Goal: Task Accomplishment & Management: Manage account settings

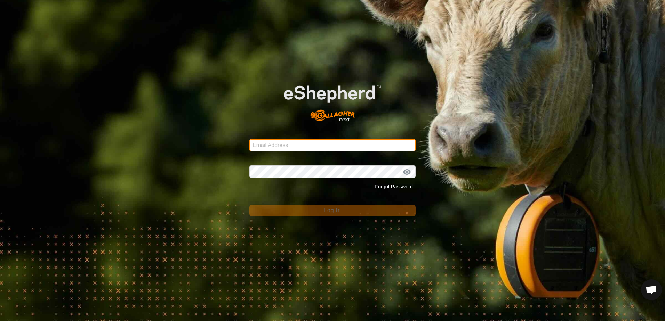
click at [259, 141] on input "Email Address" at bounding box center [332, 145] width 166 height 13
type input "[EMAIL_ADDRESS][DOMAIN_NAME]"
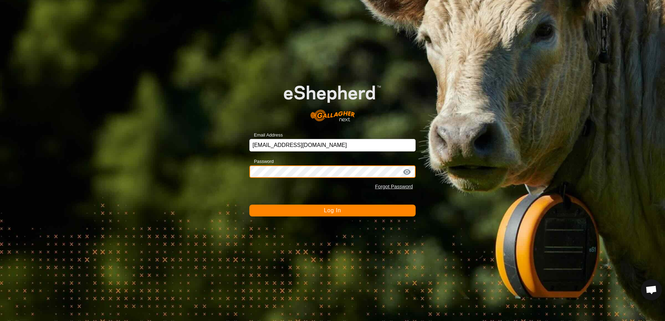
click at [249, 205] on button "Log In" at bounding box center [332, 211] width 166 height 12
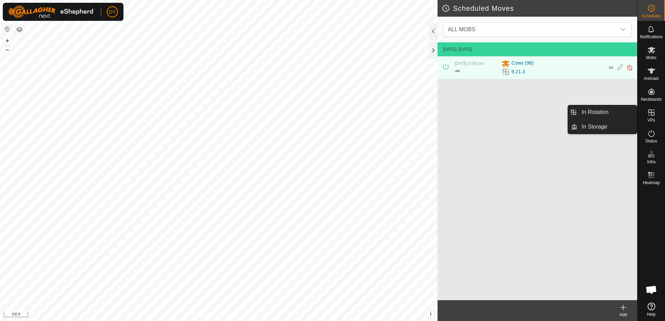
click at [652, 114] on icon at bounding box center [651, 113] width 8 height 8
click at [598, 109] on link "In Rotation" at bounding box center [606, 112] width 59 height 14
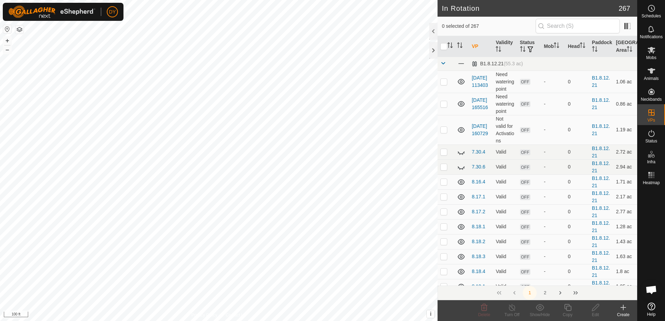
click at [623, 308] on icon at bounding box center [623, 308] width 5 height 0
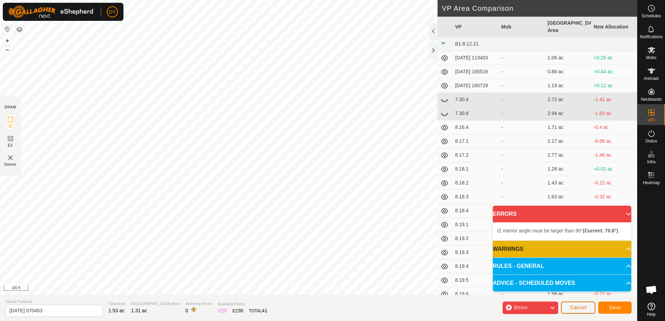
click at [578, 308] on span "Cancel" at bounding box center [578, 308] width 16 height 6
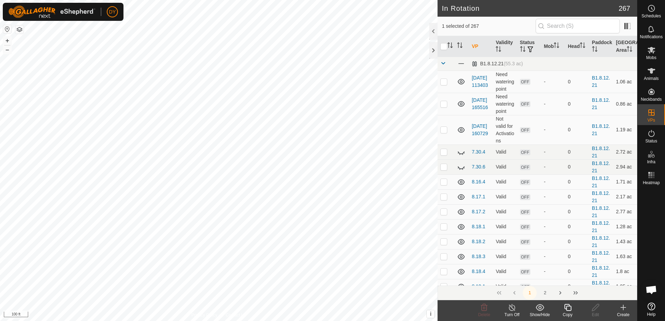
click at [569, 308] on icon at bounding box center [567, 308] width 9 height 8
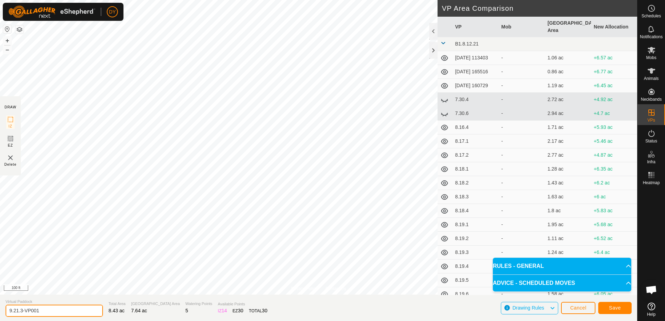
drag, startPoint x: 56, startPoint y: 312, endPoint x: 17, endPoint y: 311, distance: 39.7
click at [17, 311] on input "9.21.3-VP001" at bounding box center [54, 311] width 97 height 12
type input "9.22.1"
click at [609, 308] on button "Save" at bounding box center [614, 308] width 33 height 12
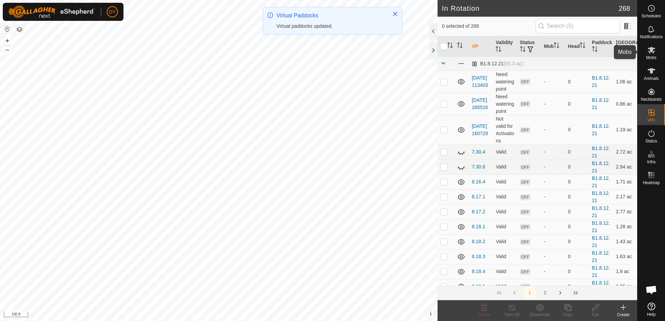
click at [649, 55] on es-mob-svg-icon at bounding box center [651, 50] width 13 height 11
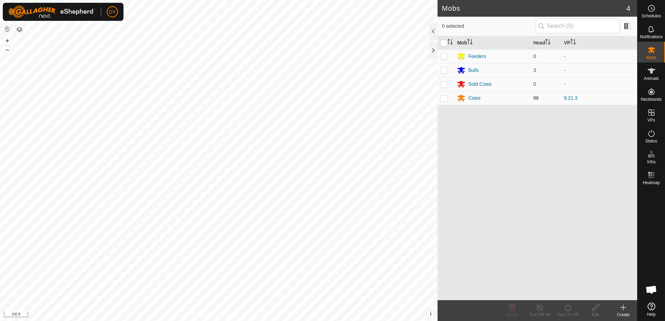
click at [446, 97] on p-checkbox at bounding box center [443, 98] width 7 height 6
checkbox input "true"
click at [568, 310] on icon at bounding box center [567, 308] width 9 height 8
click at [568, 291] on link "Now" at bounding box center [588, 293] width 69 height 14
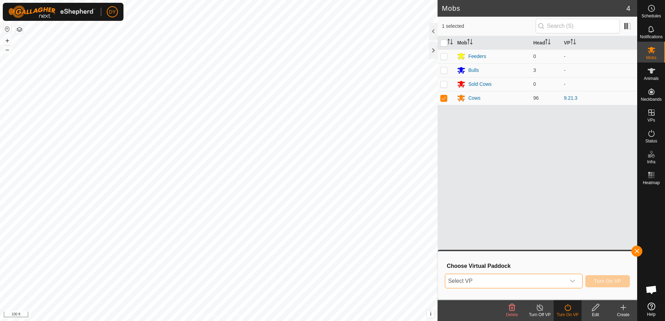
drag, startPoint x: 495, startPoint y: 278, endPoint x: 480, endPoint y: 279, distance: 15.3
click at [480, 279] on span "Select VP" at bounding box center [505, 281] width 120 height 14
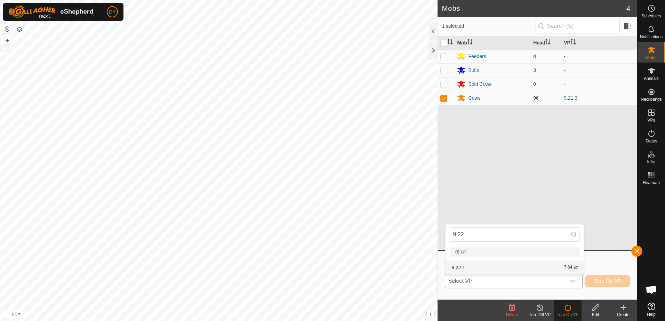
type input "9.22"
click at [463, 267] on li "9.22.1 7.64 ac" at bounding box center [515, 268] width 138 height 14
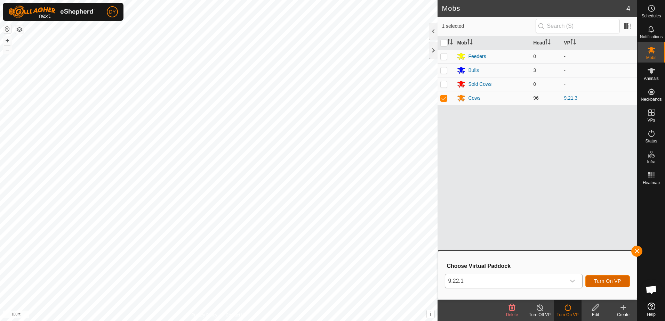
click at [616, 284] on span "Turn On VP" at bounding box center [607, 282] width 27 height 6
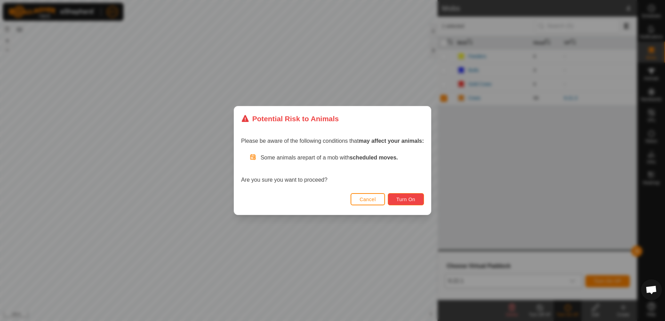
click at [409, 201] on span "Turn On" at bounding box center [405, 200] width 19 height 6
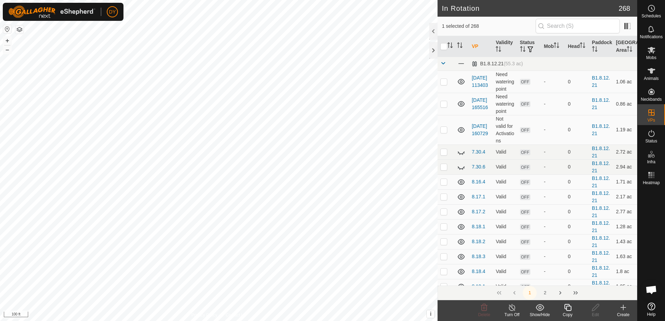
click at [569, 309] on icon at bounding box center [567, 308] width 9 height 8
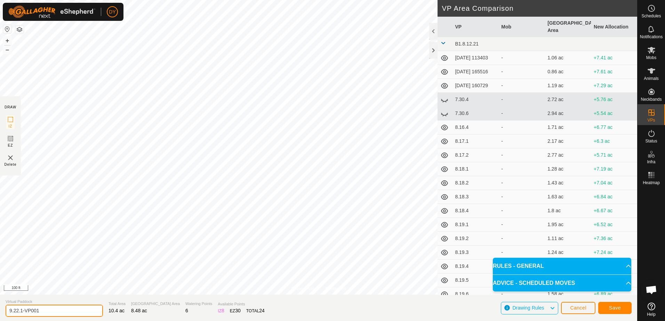
drag, startPoint x: 56, startPoint y: 306, endPoint x: 20, endPoint y: 309, distance: 35.6
click at [20, 309] on input "9.22.1-VP001" at bounding box center [54, 311] width 97 height 12
type input "9.22.2"
click at [616, 310] on span "Save" at bounding box center [615, 308] width 12 height 6
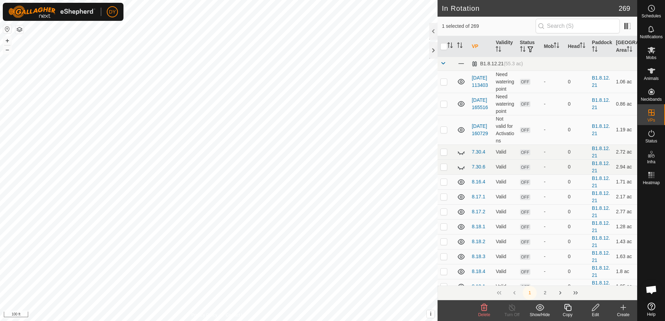
click at [567, 308] on icon at bounding box center [567, 308] width 9 height 8
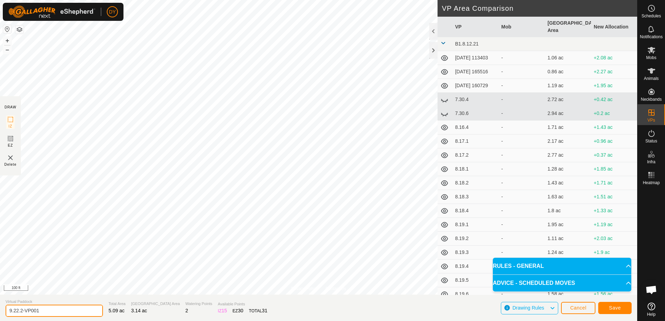
drag, startPoint x: 43, startPoint y: 309, endPoint x: 21, endPoint y: 311, distance: 22.7
click at [21, 311] on input "9.22.2-VP001" at bounding box center [54, 311] width 97 height 12
type input "9.22.3"
click at [606, 309] on button "Save" at bounding box center [614, 308] width 33 height 12
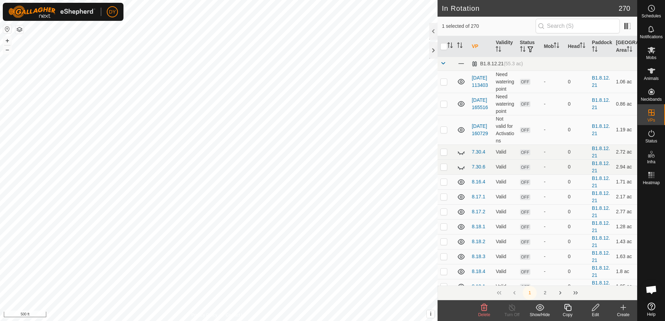
checkbox input "false"
click at [648, 15] on span "Schedules" at bounding box center [650, 16] width 19 height 4
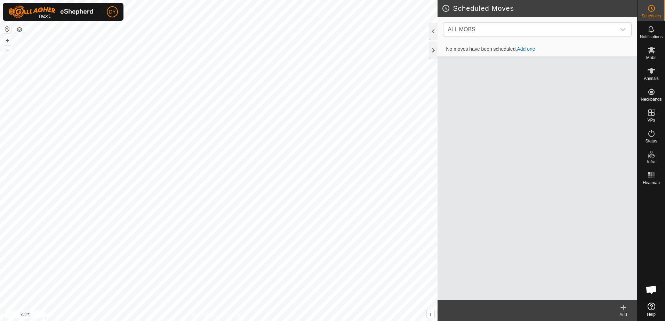
click at [623, 309] on icon at bounding box center [623, 307] width 0 height 5
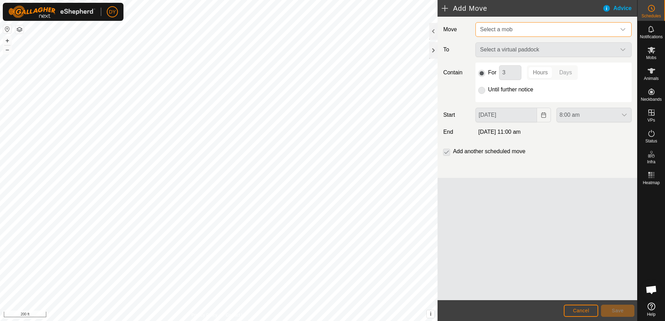
click at [511, 33] on span "Select a mob" at bounding box center [546, 30] width 139 height 14
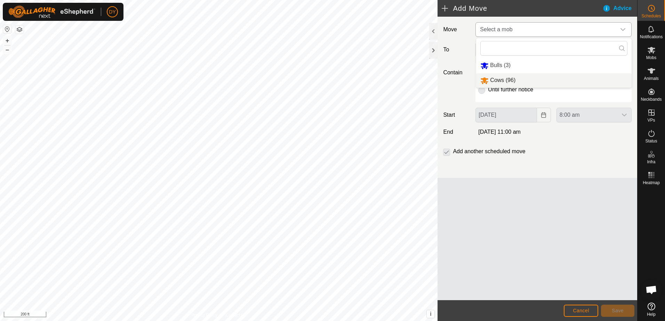
click at [512, 78] on li "Cows (96)" at bounding box center [553, 80] width 155 height 14
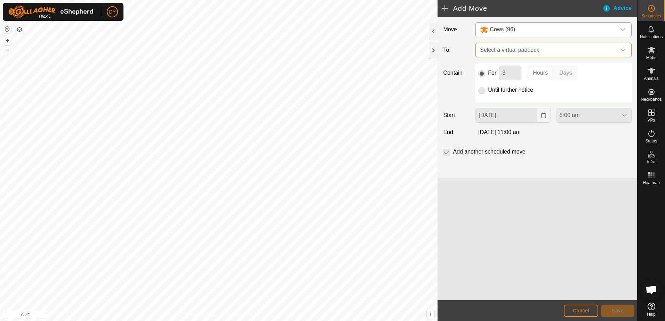
click at [521, 50] on span "Select a virtual paddock" at bounding box center [546, 50] width 139 height 14
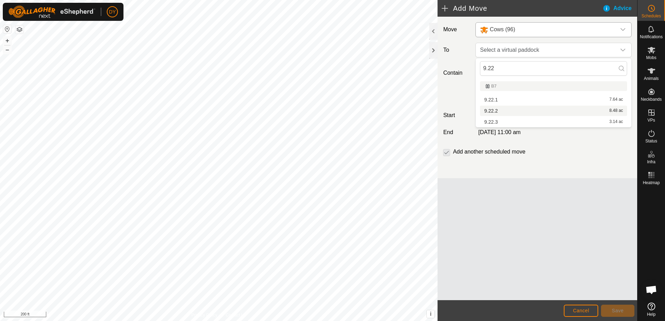
type input "9.22"
click at [497, 108] on li "9.22.2 8.48 ac" at bounding box center [553, 111] width 147 height 10
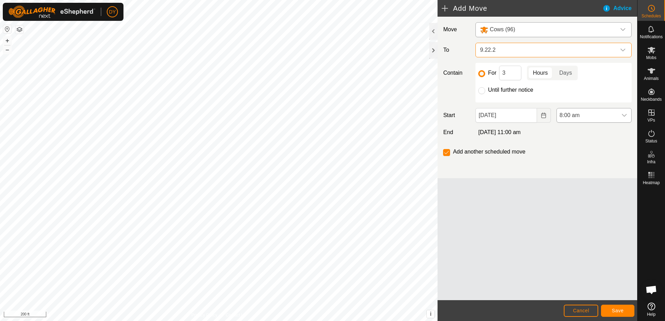
click at [625, 116] on icon "dropdown trigger" at bounding box center [624, 115] width 5 height 3
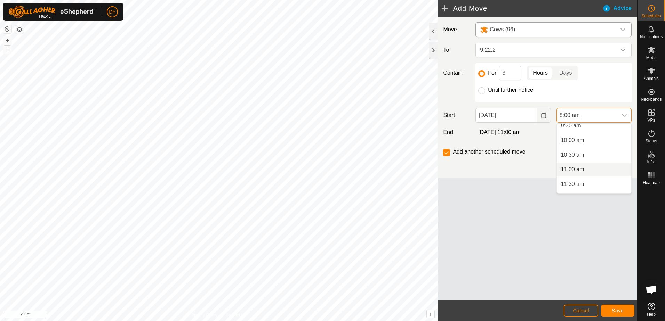
scroll to position [317, 0]
click at [576, 164] on li "12:00 pm" at bounding box center [594, 164] width 74 height 14
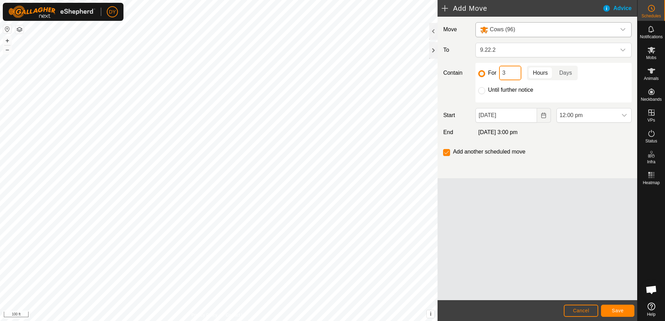
click at [502, 74] on input "3" at bounding box center [510, 73] width 22 height 15
type input "2"
click at [609, 312] on button "Save" at bounding box center [617, 311] width 33 height 12
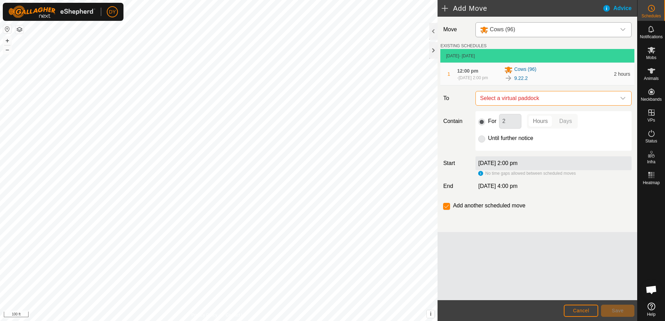
drag, startPoint x: 490, startPoint y: 101, endPoint x: 491, endPoint y: 96, distance: 4.3
click at [491, 100] on span "Select a virtual paddock" at bounding box center [546, 98] width 139 height 14
type input "9.22.3"
click at [495, 151] on li "9.22.3 3.14 ac" at bounding box center [553, 151] width 147 height 10
click at [482, 139] on input "Until further notice" at bounding box center [481, 139] width 7 height 7
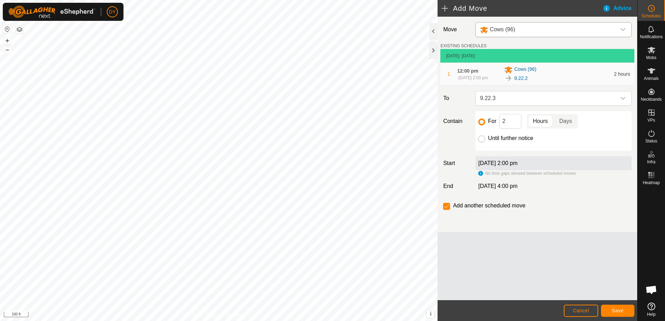
radio input "true"
checkbox input "false"
click at [621, 309] on span "Save" at bounding box center [618, 311] width 12 height 6
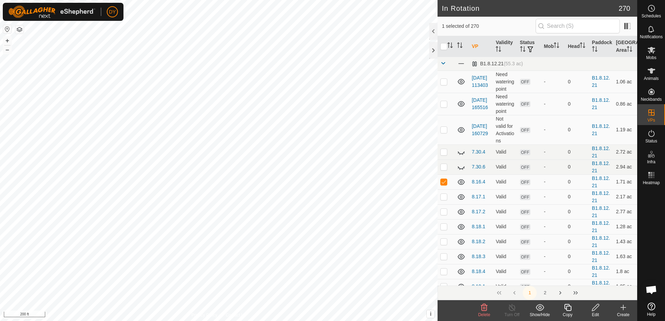
checkbox input "true"
checkbox input "false"
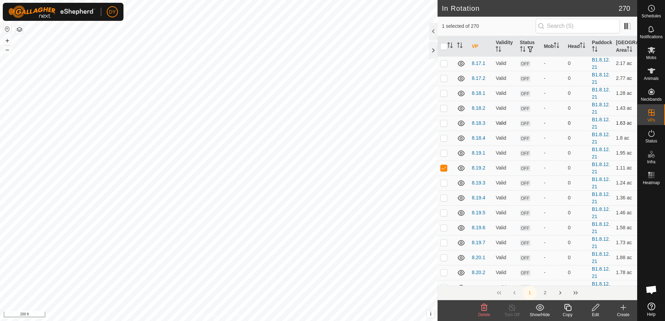
scroll to position [139, 0]
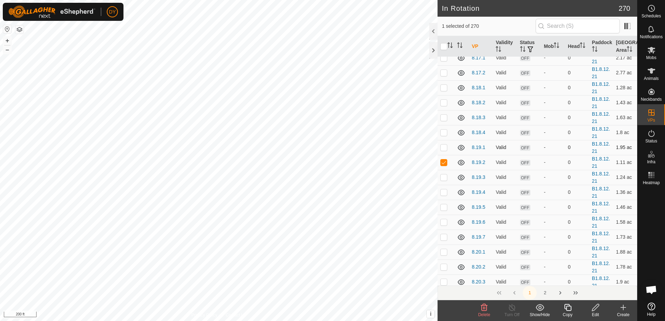
checkbox input "false"
